Goal: Complete application form

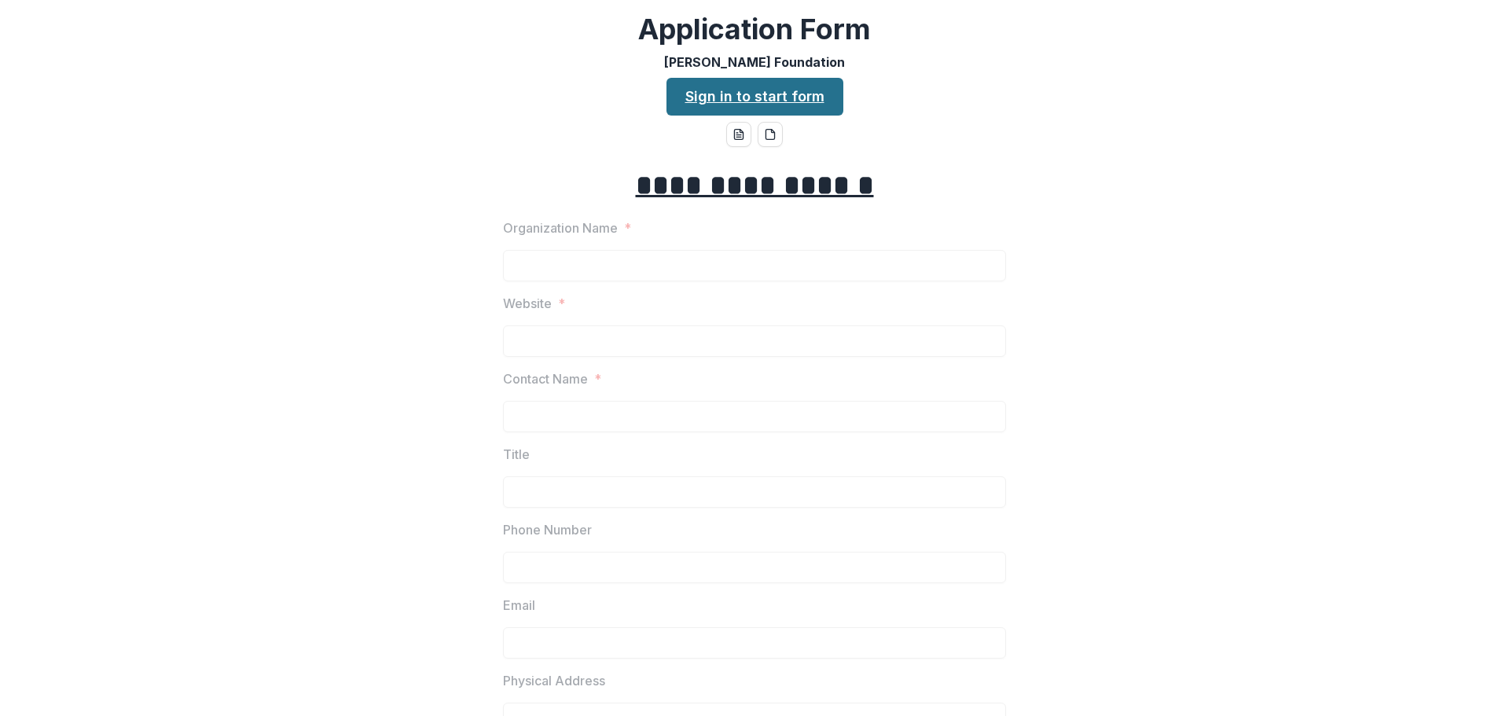
click at [815, 90] on link "Sign in to start form" at bounding box center [754, 97] width 177 height 38
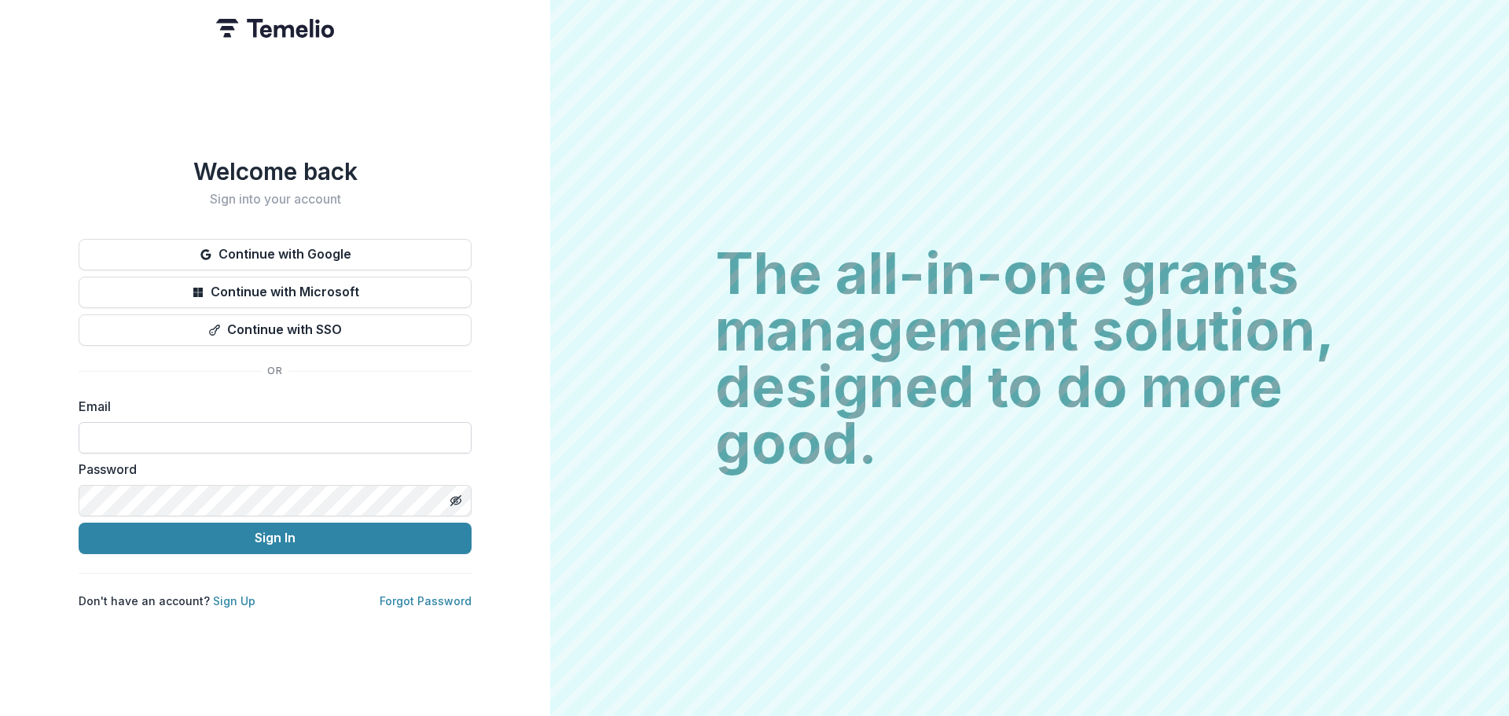
click at [288, 425] on input at bounding box center [275, 437] width 393 height 31
type input "**********"
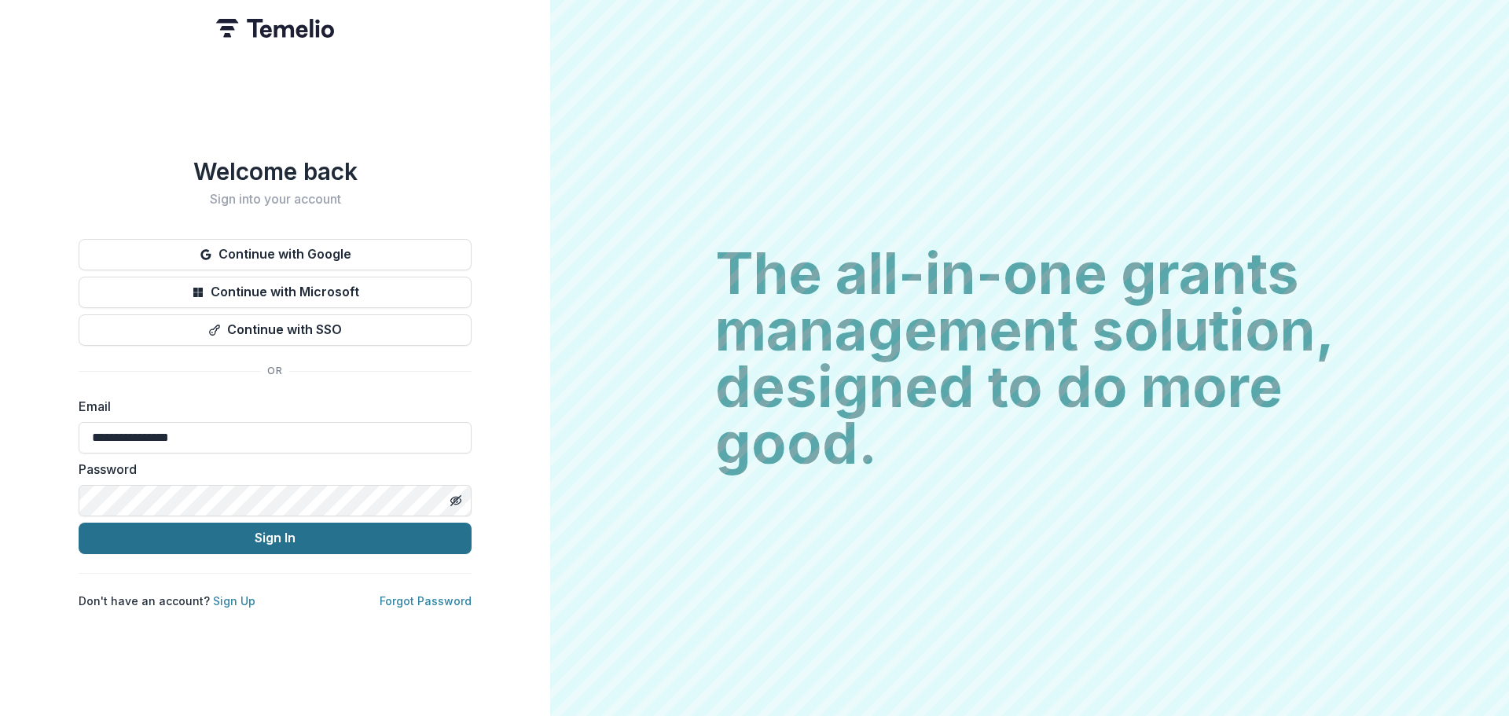
click at [204, 532] on button "Sign In" at bounding box center [275, 537] width 393 height 31
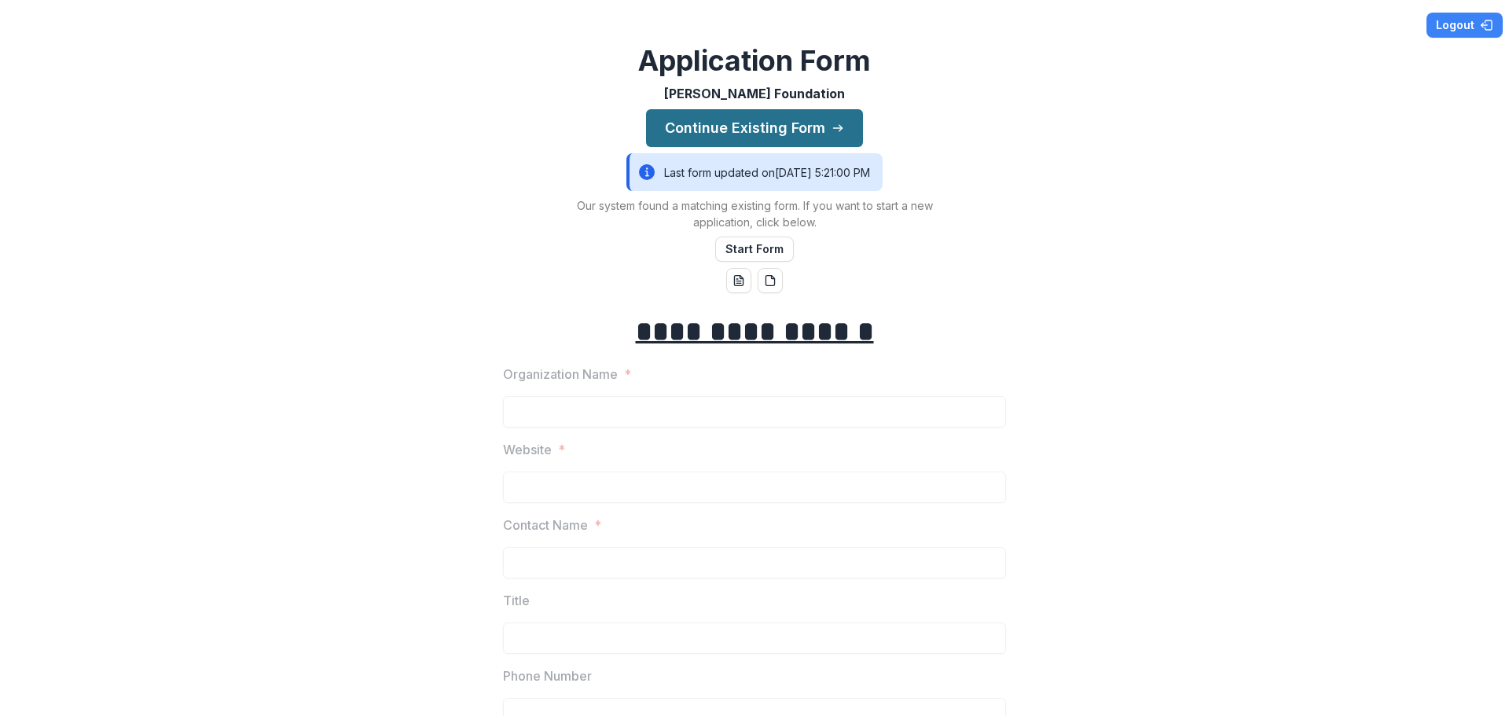
click at [807, 133] on button "Continue Existing Form" at bounding box center [754, 128] width 217 height 38
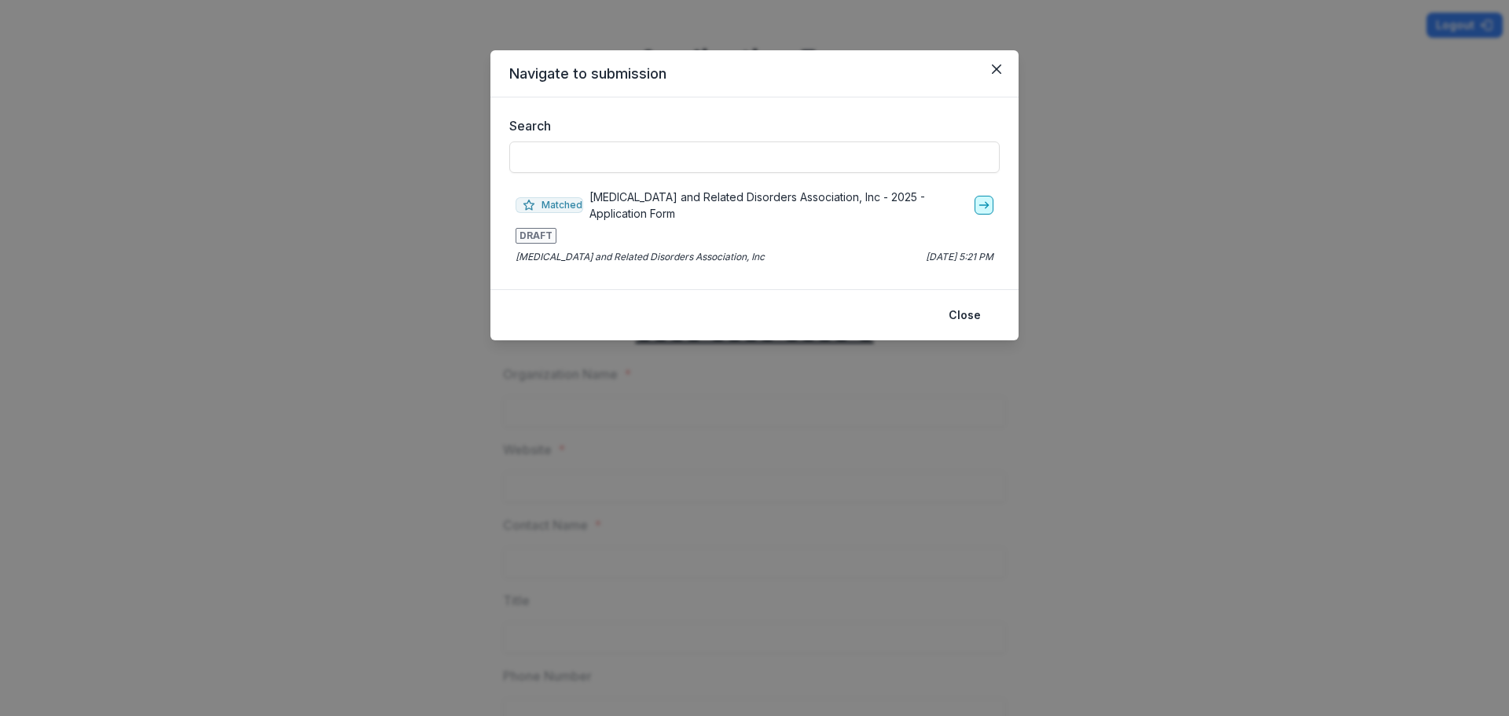
click at [986, 203] on polyline "go-to" at bounding box center [986, 205] width 3 height 6
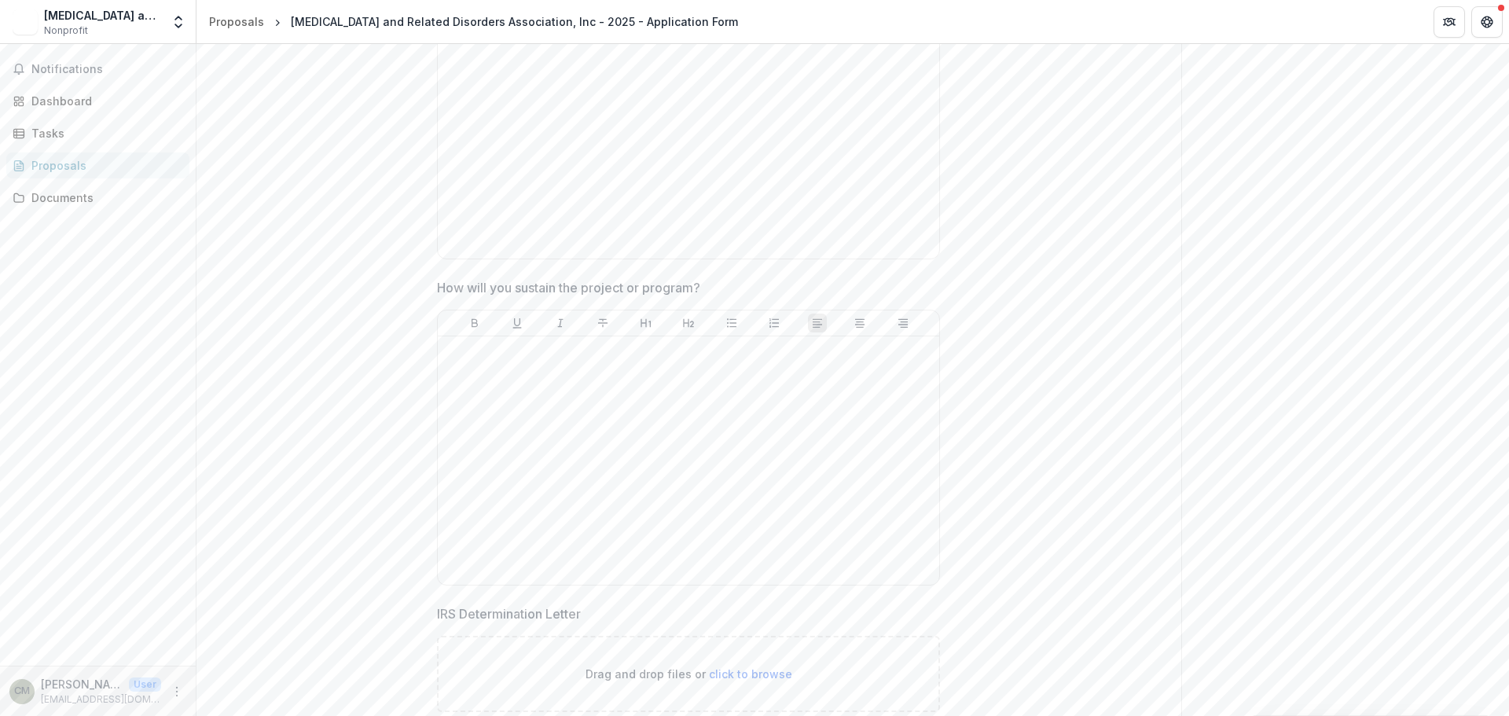
scroll to position [5329, 0]
